Goal: Information Seeking & Learning: Check status

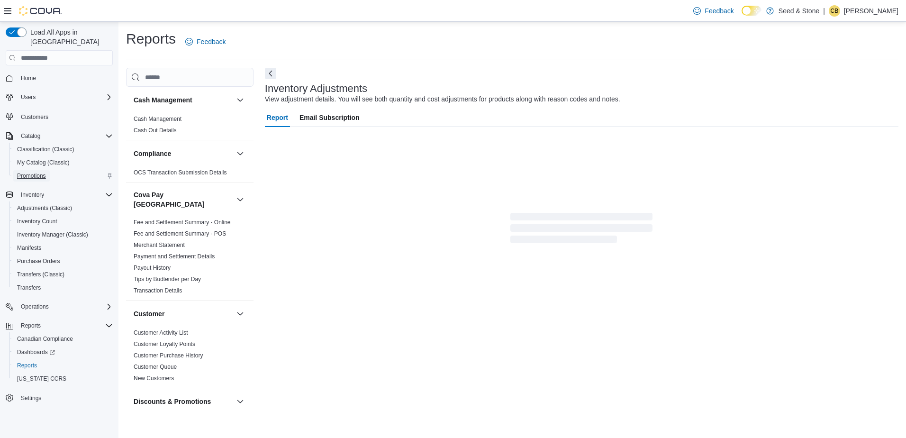
click at [42, 172] on span "Promotions" at bounding box center [31, 176] width 29 height 8
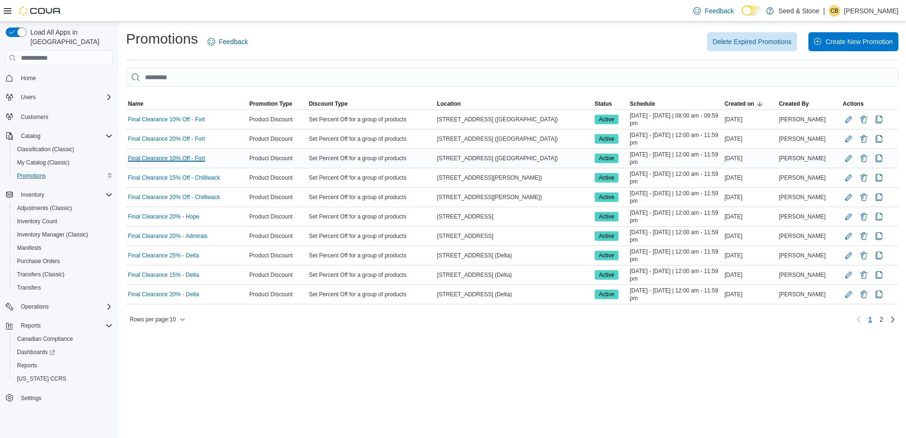
click at [172, 157] on link "Final Clearance 10% Off - Fort" at bounding box center [166, 158] width 77 height 8
click at [173, 138] on link "Final Clearance 20% Off - Fort" at bounding box center [166, 139] width 77 height 8
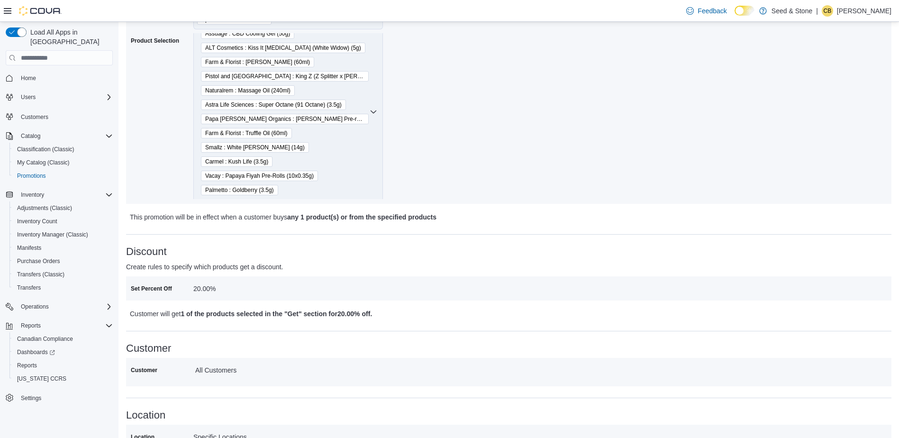
scroll to position [106, 0]
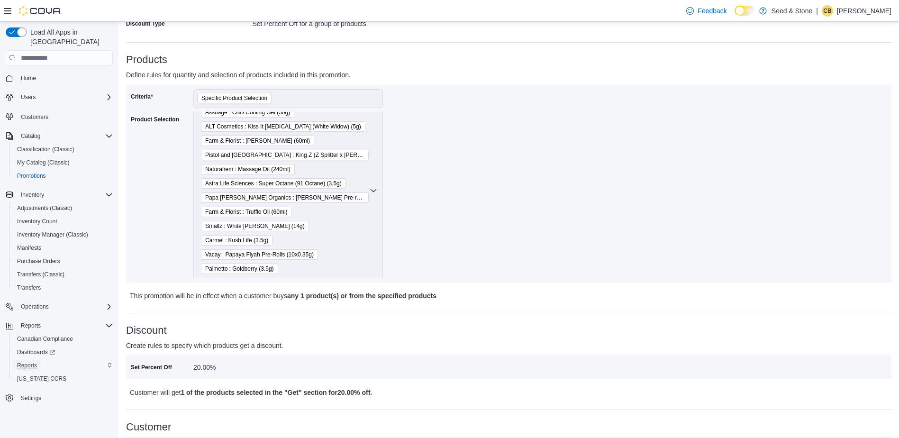
click at [31, 361] on span "Reports" at bounding box center [27, 365] width 20 height 8
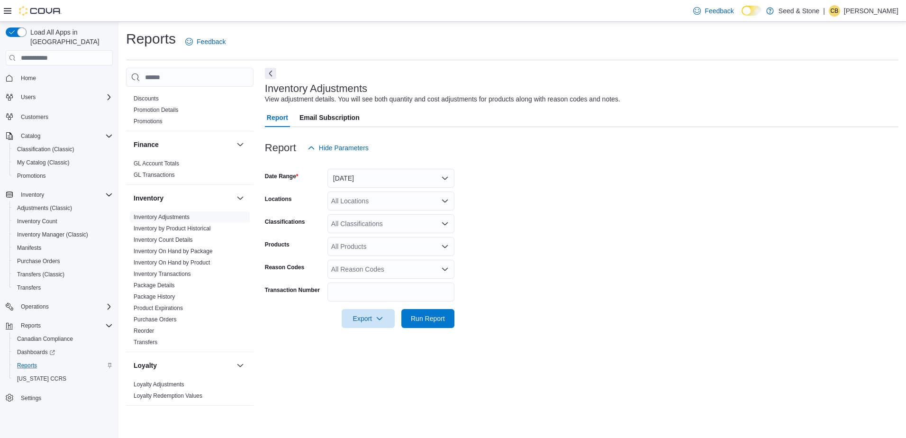
scroll to position [323, 0]
click at [163, 315] on link "Purchase Orders" at bounding box center [155, 318] width 43 height 7
click at [378, 176] on button "Yesterday" at bounding box center [390, 178] width 127 height 19
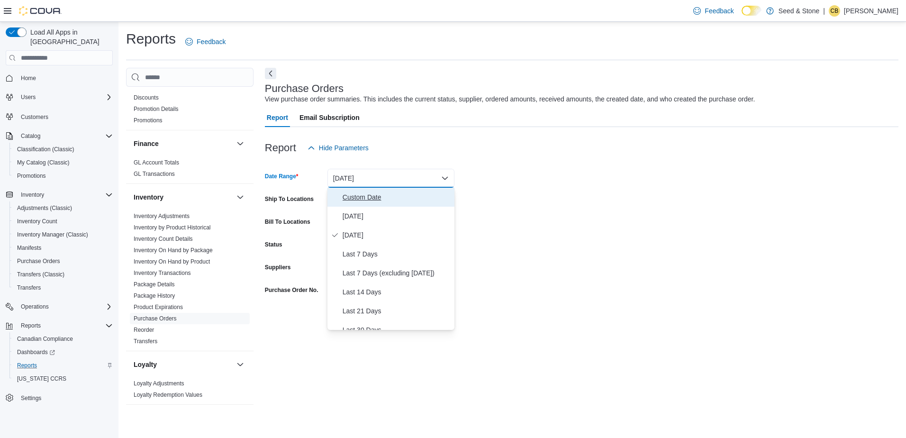
click at [365, 197] on span "Custom Date" at bounding box center [396, 196] width 108 height 11
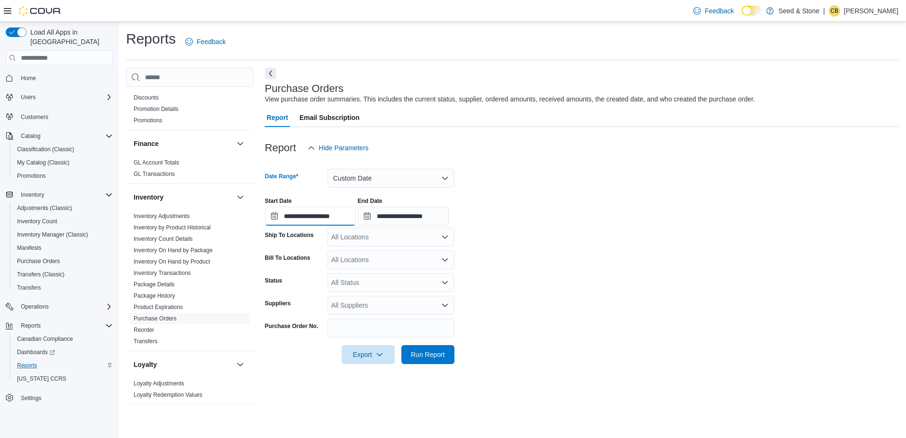
click at [286, 223] on input "**********" at bounding box center [310, 216] width 91 height 19
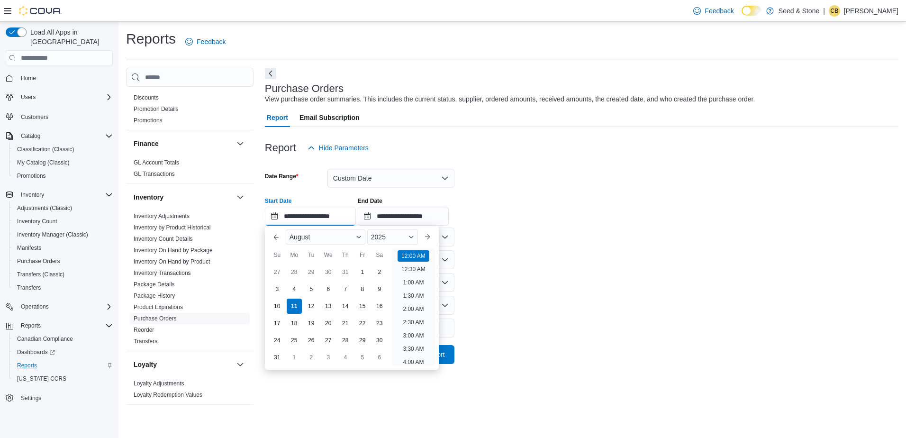
scroll to position [29, 0]
click at [331, 239] on div "August" at bounding box center [326, 236] width 80 height 15
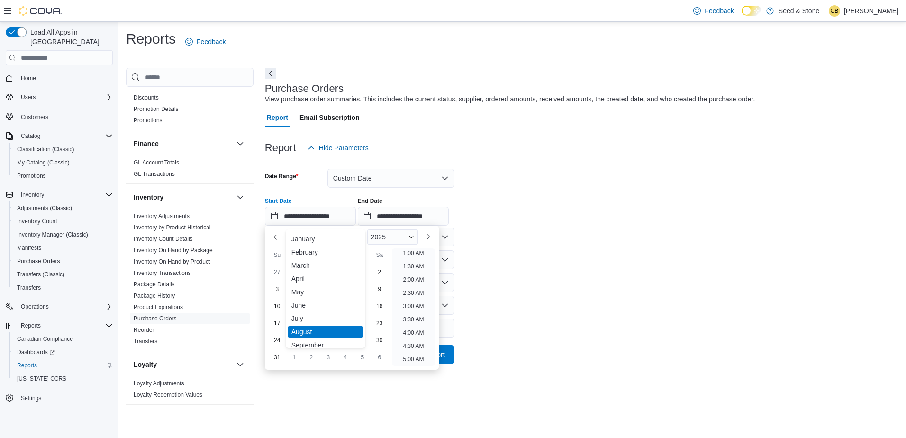
click at [296, 293] on div "May" at bounding box center [326, 291] width 76 height 11
type input "**********"
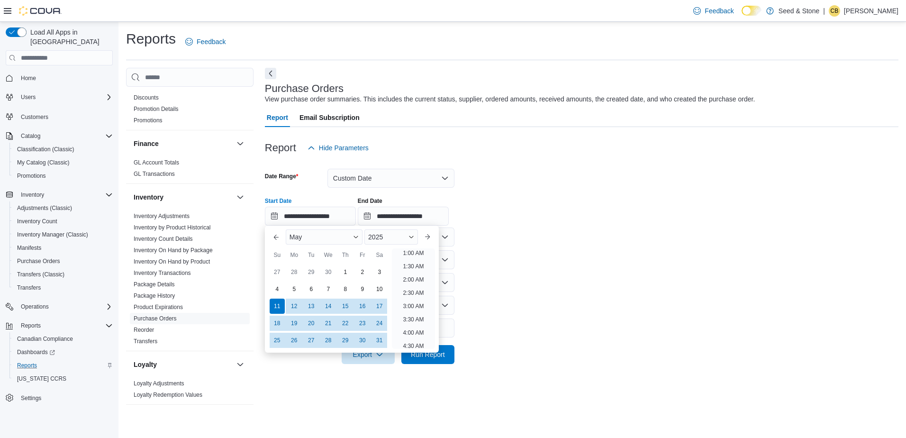
scroll to position [2, 0]
drag, startPoint x: 505, startPoint y: 198, endPoint x: 487, endPoint y: 201, distance: 18.2
click at [505, 198] on div "**********" at bounding box center [581, 207] width 633 height 36
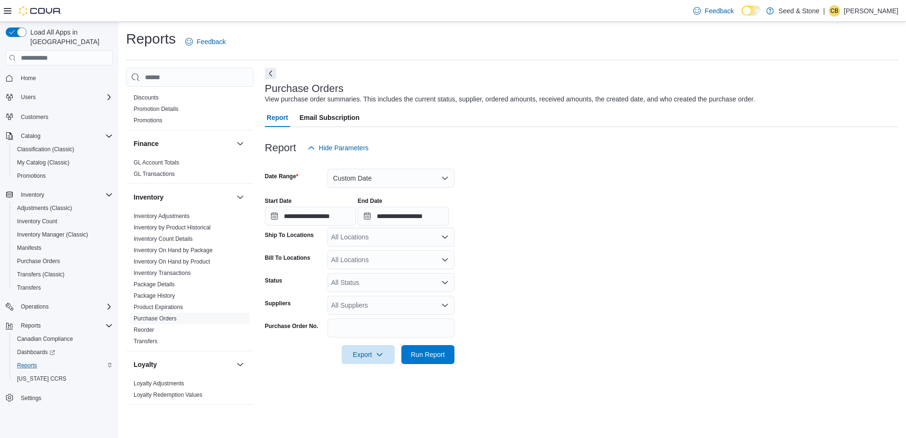
click at [400, 232] on div "All Locations" at bounding box center [390, 236] width 127 height 19
type input "*****"
click at [414, 255] on span "616 Chester Rd. (Delta)" at bounding box center [391, 252] width 87 height 9
click at [529, 241] on form "**********" at bounding box center [581, 260] width 633 height 207
click at [391, 302] on div "All Suppliers" at bounding box center [390, 305] width 127 height 19
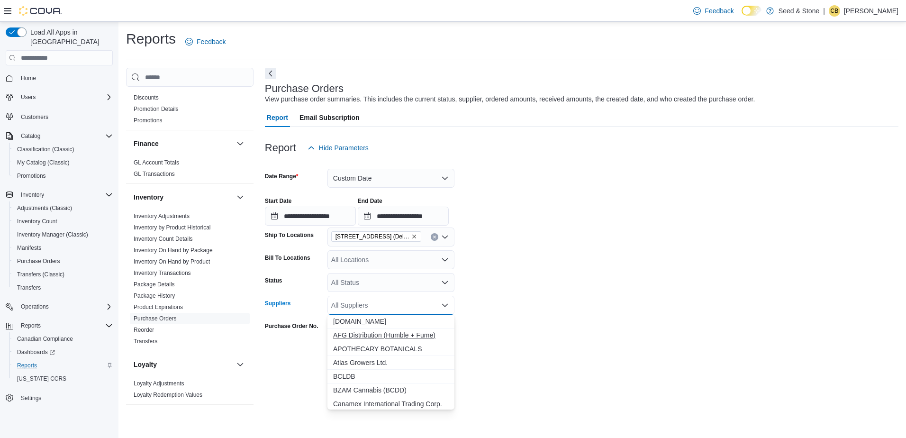
click at [369, 339] on span "AFG Distribution (Humble + Fume)" at bounding box center [391, 334] width 116 height 9
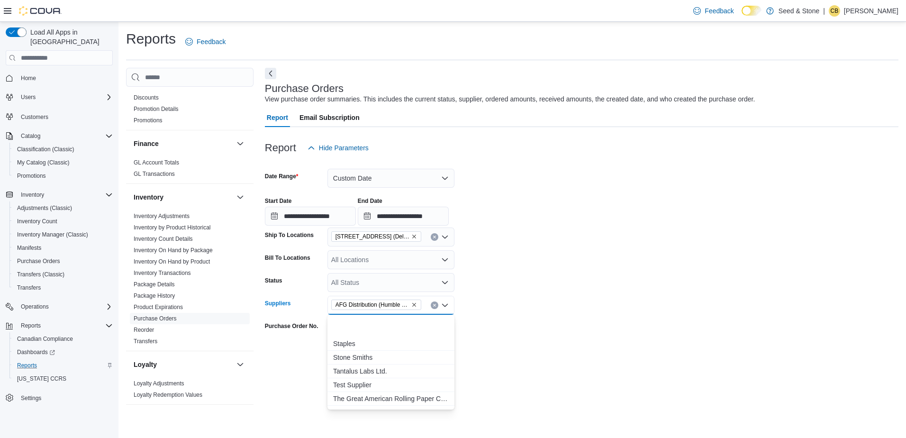
scroll to position [702, 0]
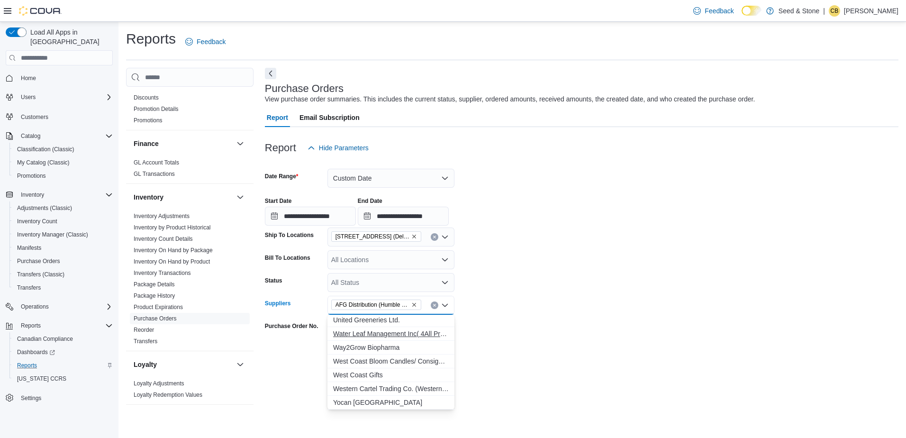
click at [369, 335] on span "Water Leaf Management Inc( 4All Promos)" at bounding box center [391, 333] width 116 height 9
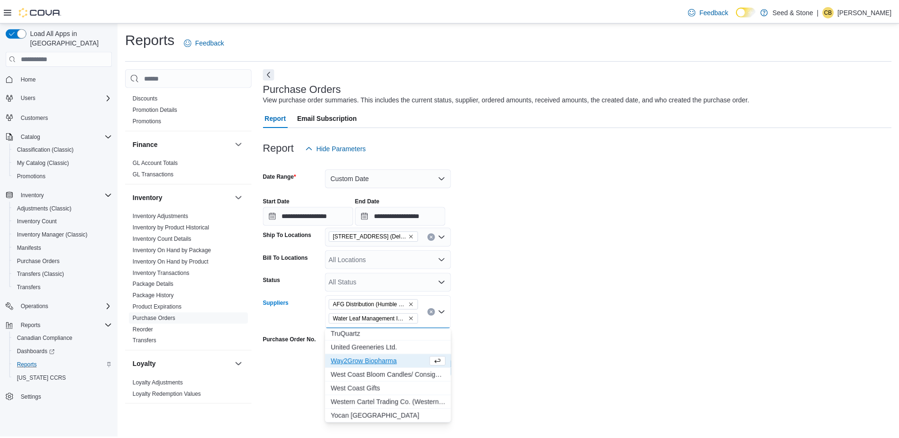
scroll to position [688, 0]
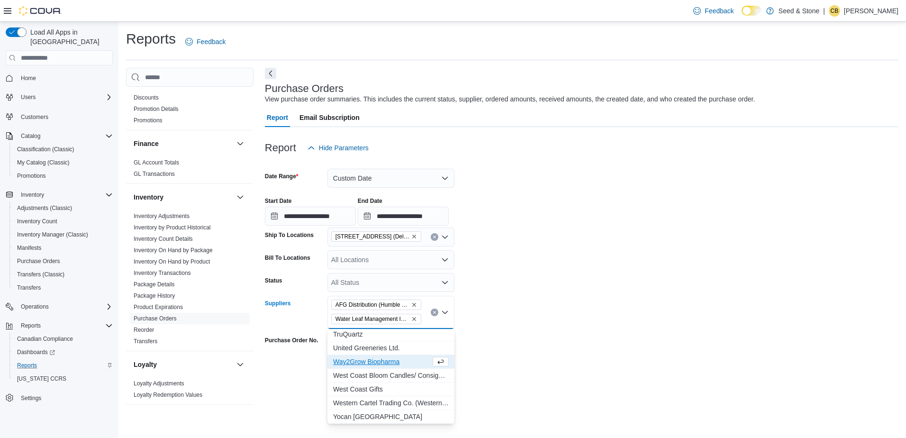
click at [527, 287] on form "**********" at bounding box center [581, 267] width 633 height 221
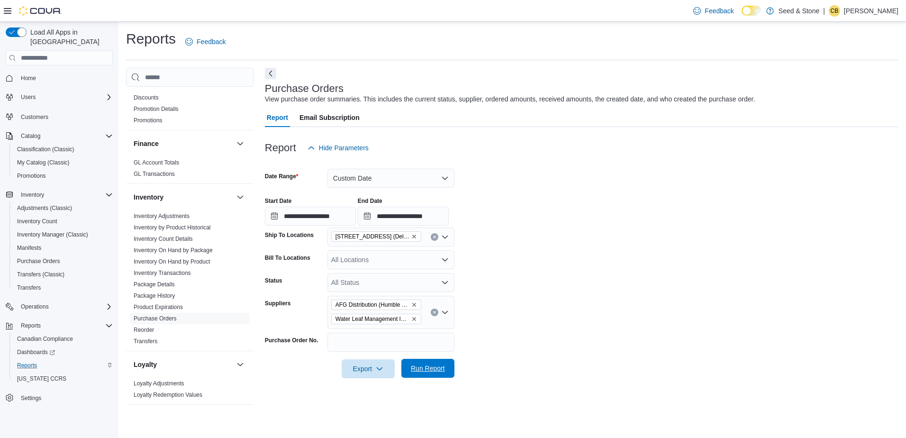
click at [428, 371] on span "Run Report" at bounding box center [428, 367] width 34 height 9
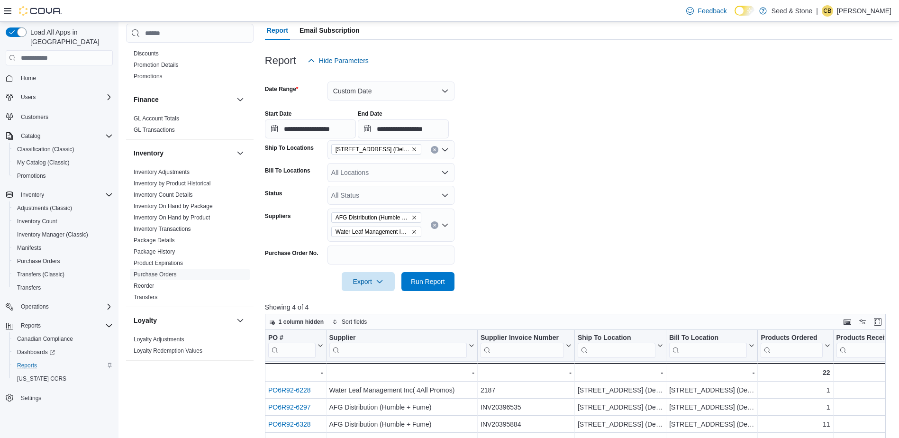
scroll to position [189, 0]
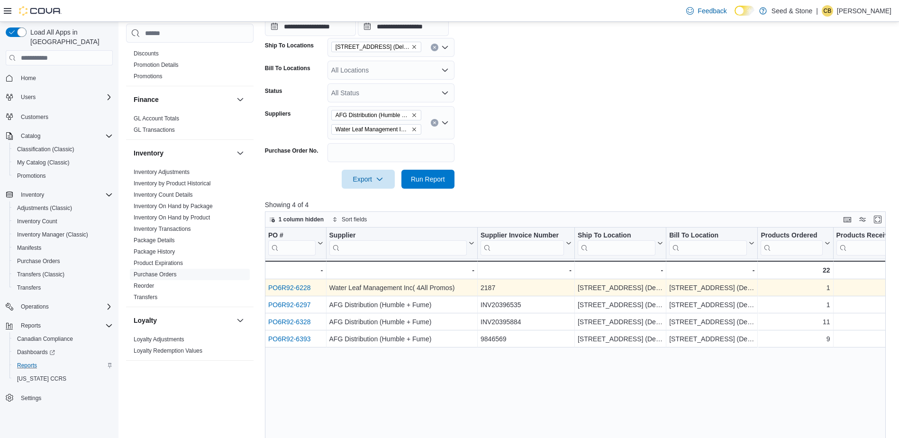
click at [283, 290] on link "PO6R92-6228" at bounding box center [289, 288] width 43 height 8
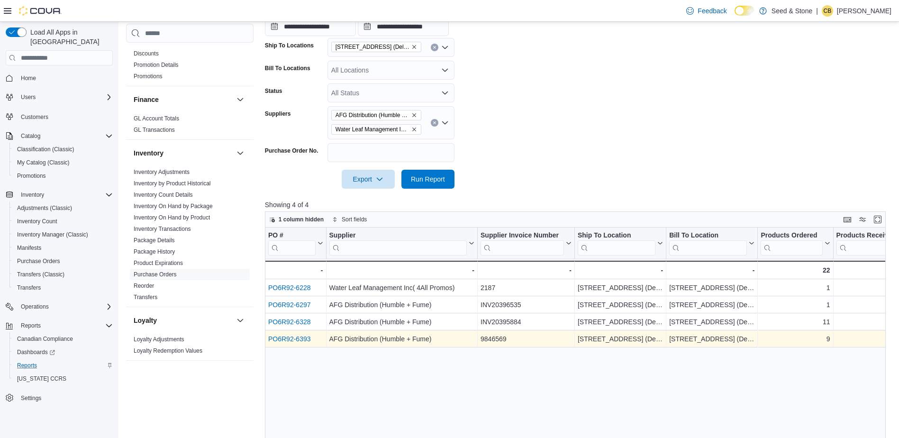
click at [290, 340] on link "PO6R92-6393" at bounding box center [289, 339] width 43 height 8
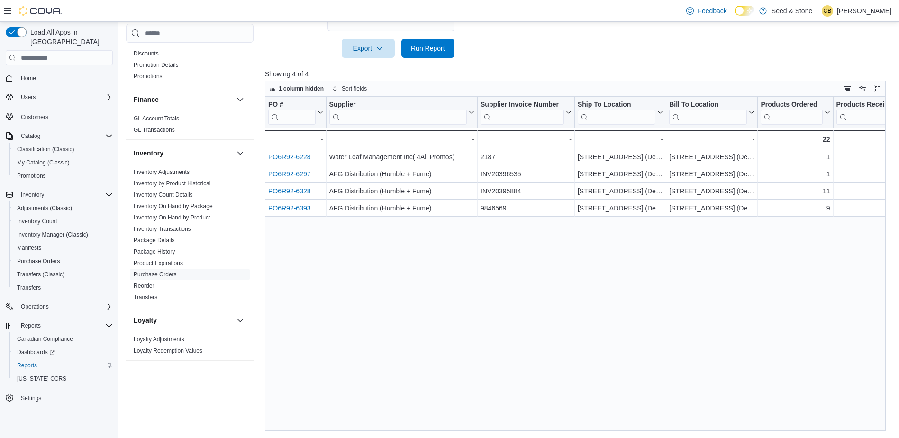
scroll to position [321, 0]
drag, startPoint x: 448, startPoint y: 425, endPoint x: 395, endPoint y: 431, distance: 53.8
click at [395, 431] on div "Reports Feedback Cash Management Cash Management Cash Out Details Compliance OC…" at bounding box center [508, 69] width 781 height 737
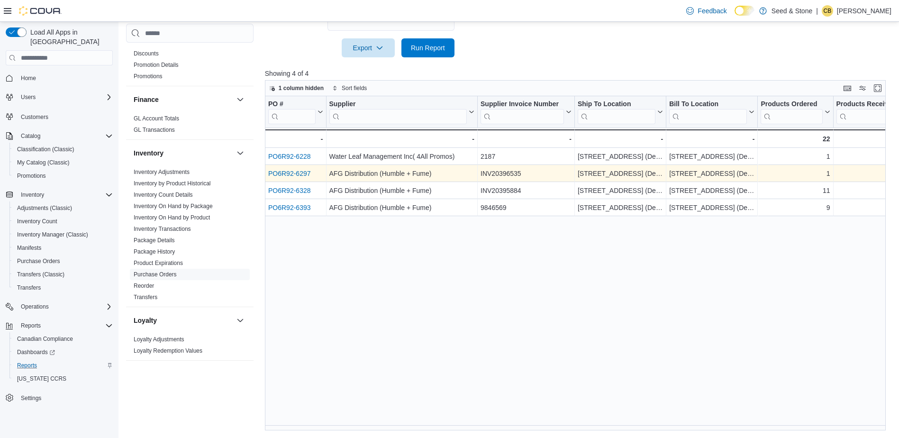
click at [281, 172] on link "PO6R92-6297" at bounding box center [289, 174] width 43 height 8
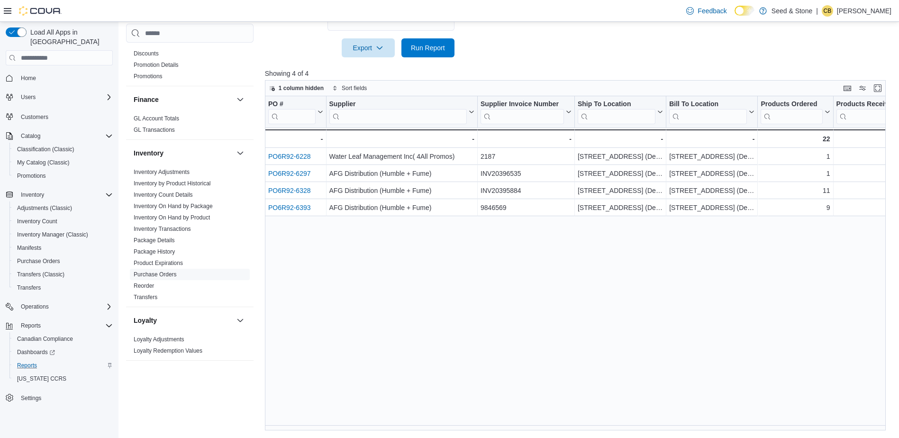
click at [494, 280] on div "PO # Click to view column header actions Supplier Click to view column header a…" at bounding box center [578, 263] width 627 height 334
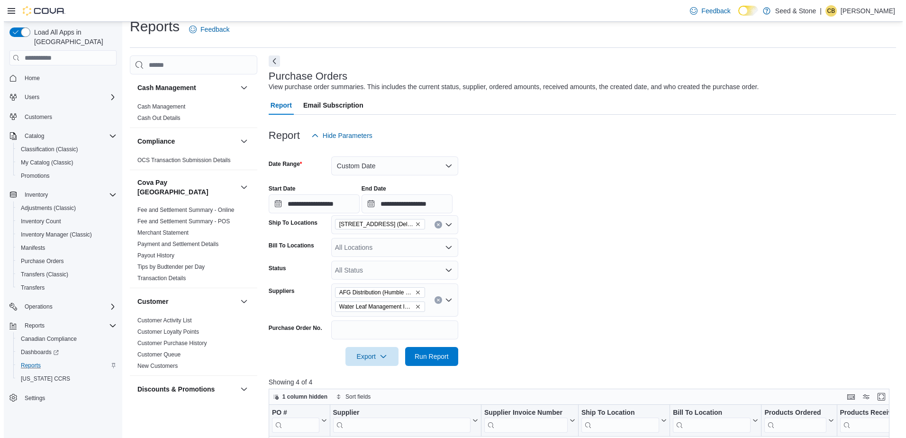
scroll to position [0, 0]
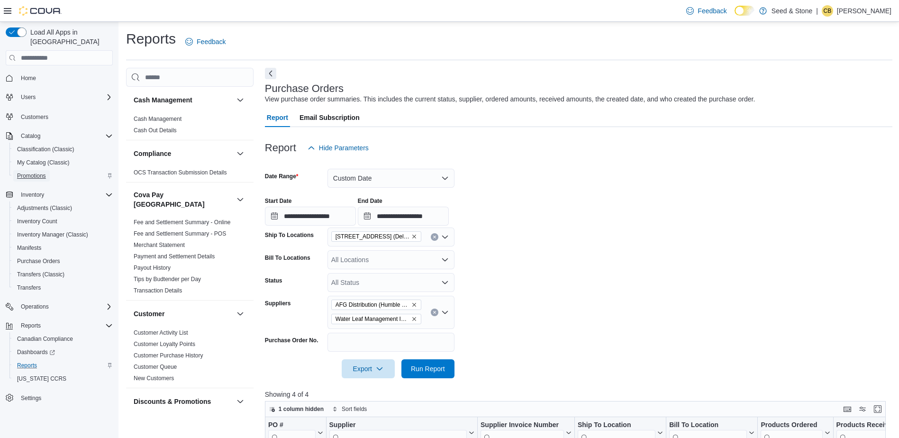
click at [45, 172] on span "Promotions" at bounding box center [31, 176] width 29 height 8
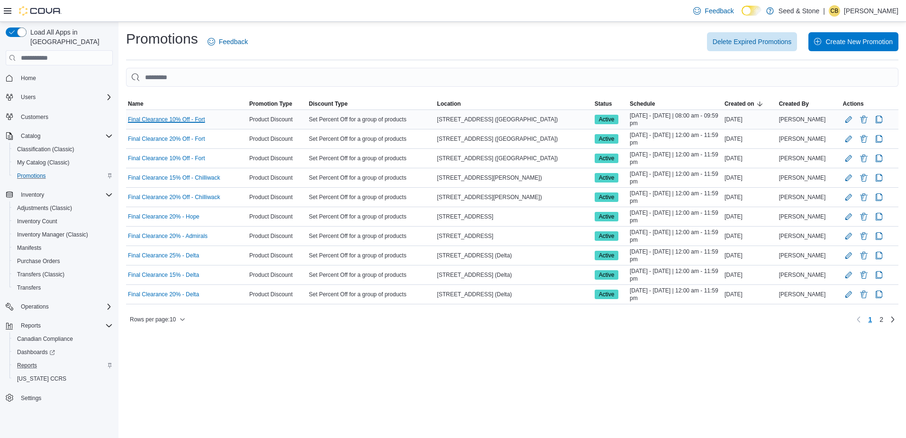
click at [188, 118] on link "Final Clearance 10% Off - Fort" at bounding box center [166, 120] width 77 height 8
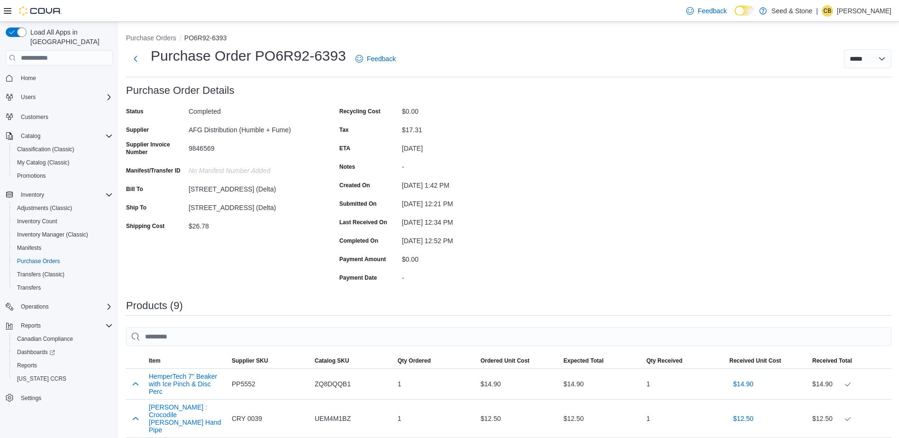
click at [541, 156] on div "Purchase Order: PO6R92-6393 Feedback Purchase Order Details Status Completed Su…" at bounding box center [508, 442] width 765 height 715
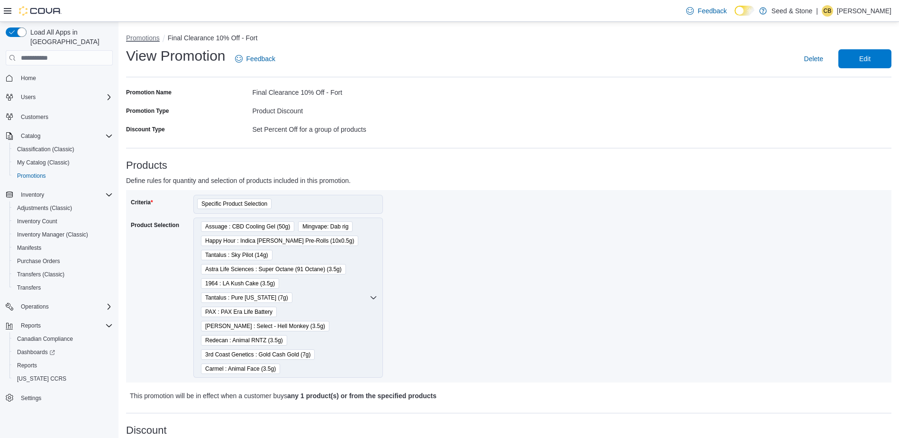
click at [151, 38] on button "Promotions" at bounding box center [143, 38] width 34 height 8
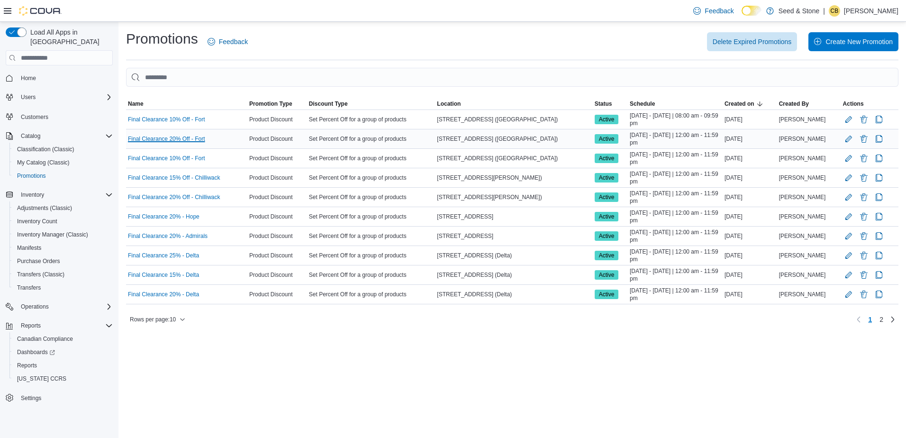
click at [176, 139] on link "Final Clearance 20% Off - Fort" at bounding box center [166, 139] width 77 height 8
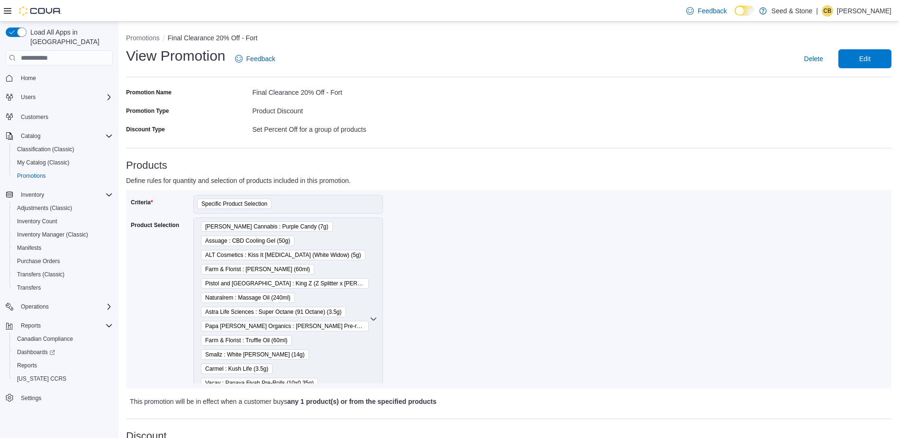
click at [513, 227] on div "Criteria Specific Product Selection Product Selection [PERSON_NAME] Cannabis : …" at bounding box center [509, 289] width 756 height 189
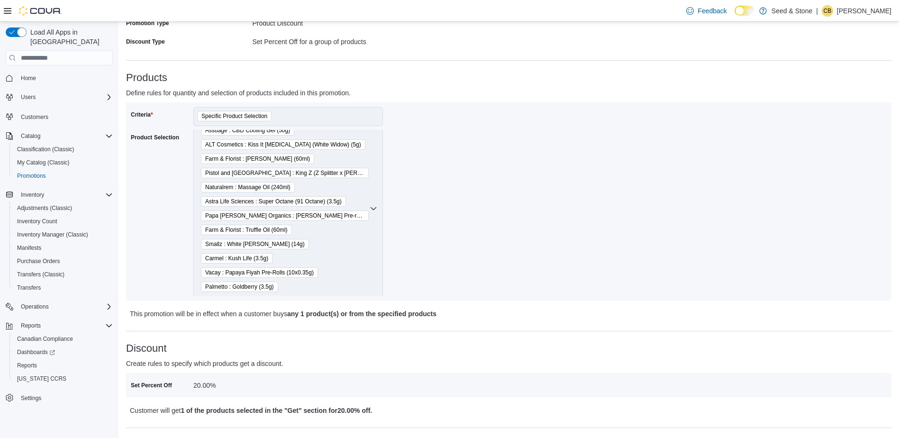
scroll to position [95, 0]
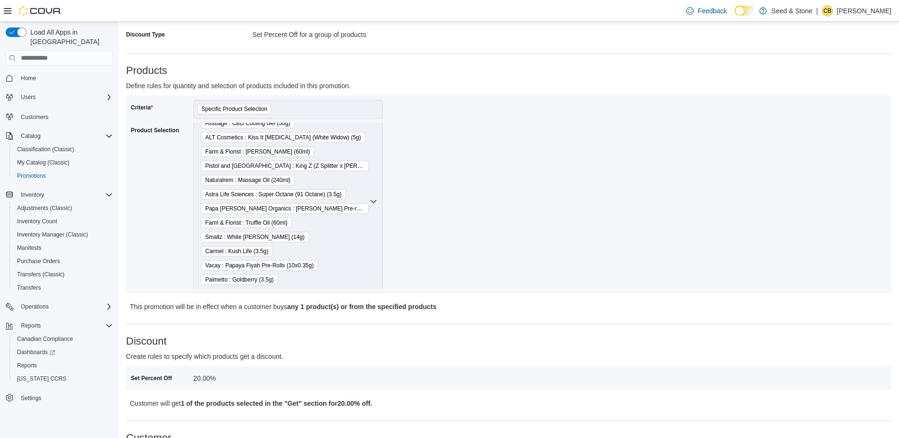
click at [485, 213] on div "Criteria Specific Product Selection Product Selection [PERSON_NAME] Cannabis : …" at bounding box center [320, 194] width 378 height 189
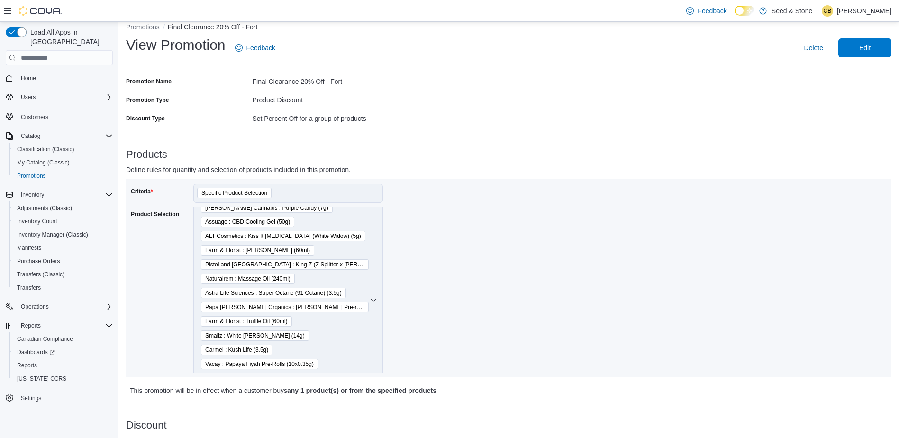
scroll to position [0, 0]
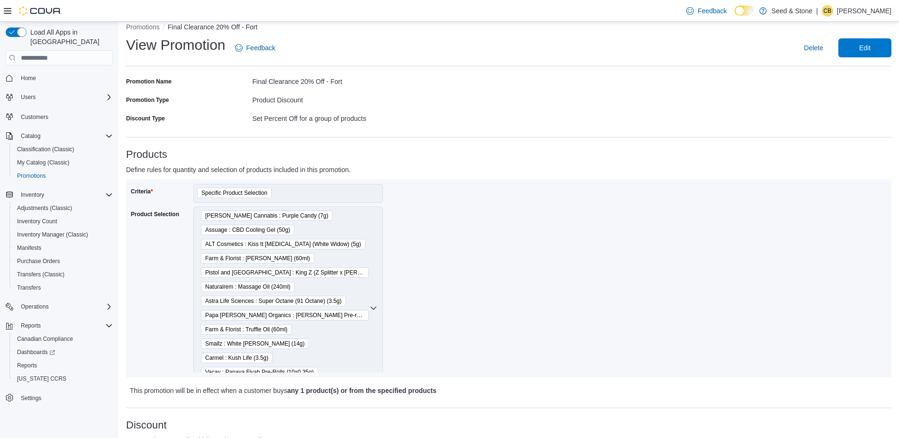
click at [504, 197] on div "Criteria Specific Product Selection Product Selection [PERSON_NAME] Cannabis : …" at bounding box center [320, 278] width 378 height 189
